Goal: Task Accomplishment & Management: Manage account settings

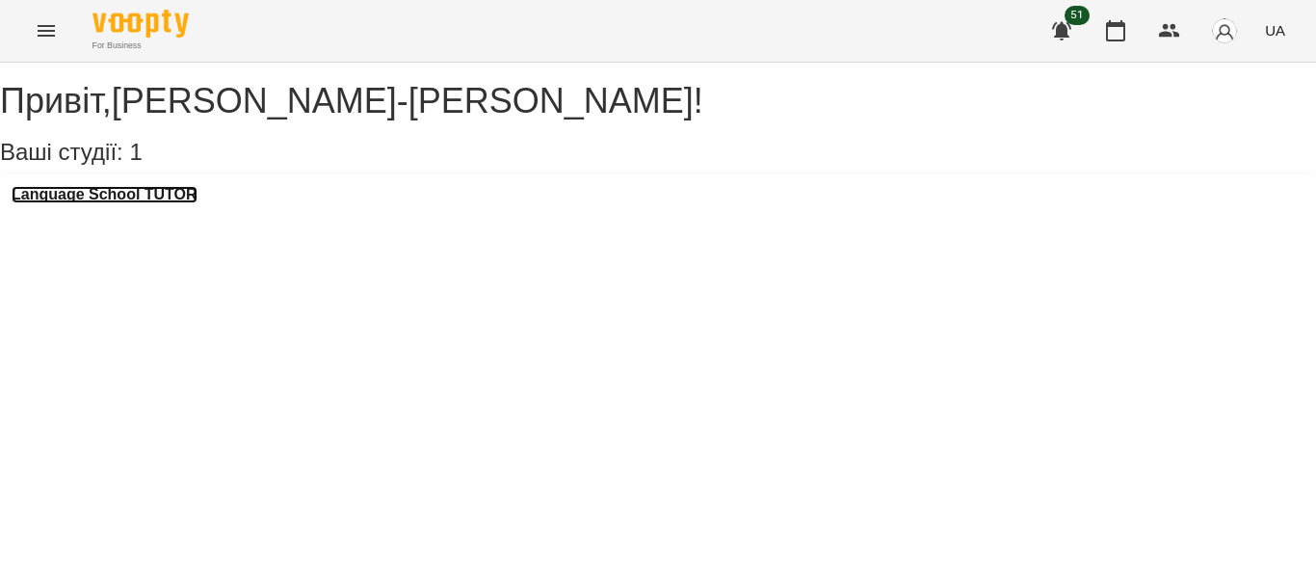
click at [146, 203] on h3 "Language School TUTOR" at bounding box center [105, 194] width 186 height 17
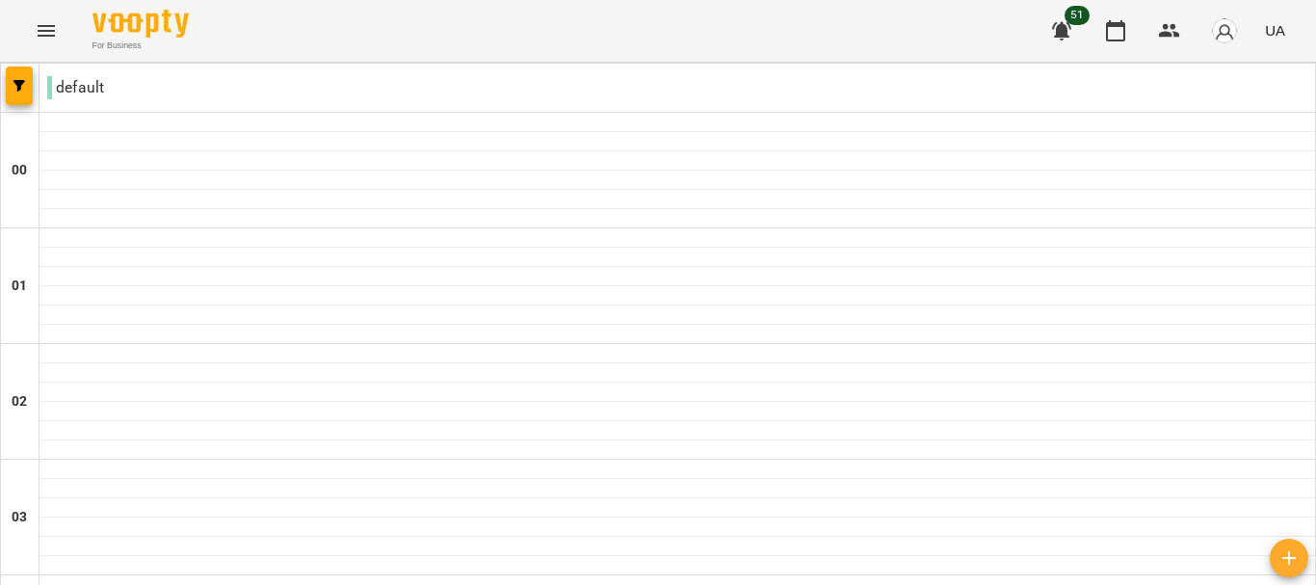
type input "**********"
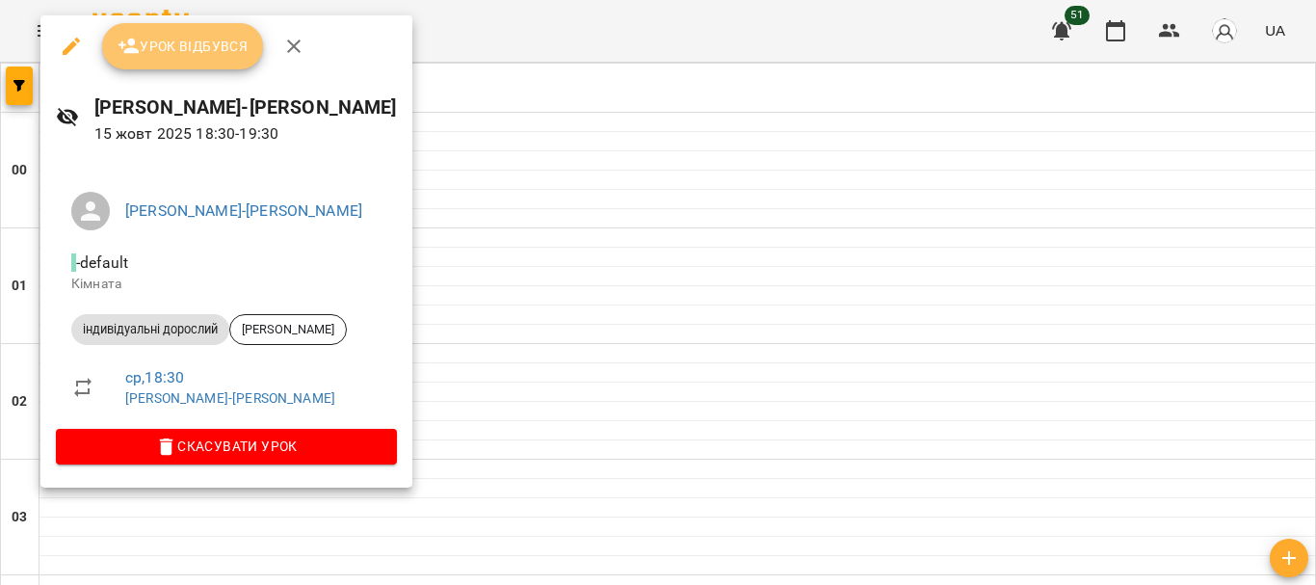
click at [207, 55] on span "Урок відбувся" at bounding box center [183, 46] width 131 height 23
